Goal: Information Seeking & Learning: Learn about a topic

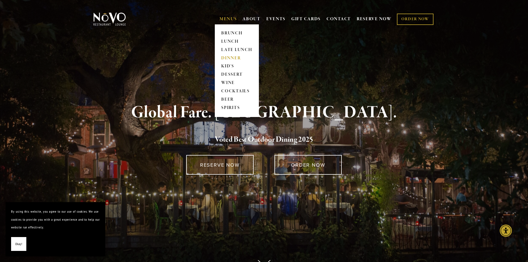
click at [228, 58] on link "DINNER" at bounding box center [236, 58] width 35 height 8
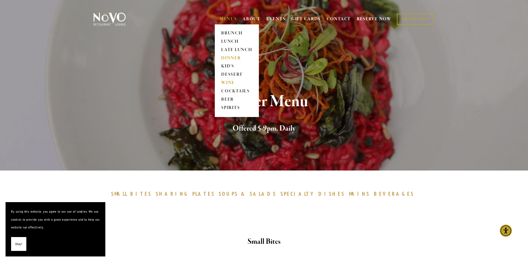
click at [226, 84] on link "WINE" at bounding box center [236, 83] width 35 height 8
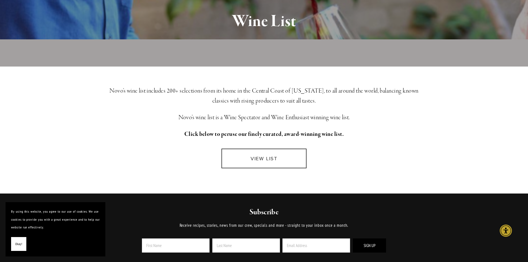
scroll to position [111, 0]
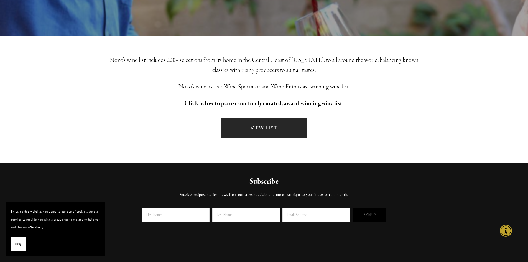
click at [291, 124] on link "VIEW LIST" at bounding box center [263, 128] width 85 height 20
